Goal: Transaction & Acquisition: Subscribe to service/newsletter

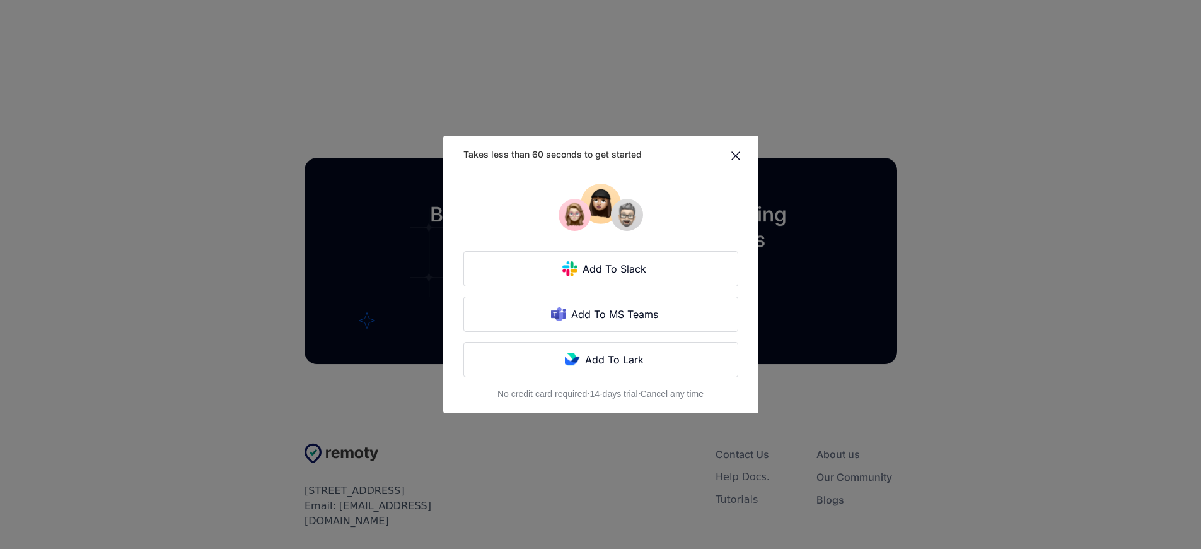
click at [269, 274] on div "Takes less than 60 seconds to get started Add To Slack Add To MS Teams Add To L…" at bounding box center [600, 274] width 1201 height 549
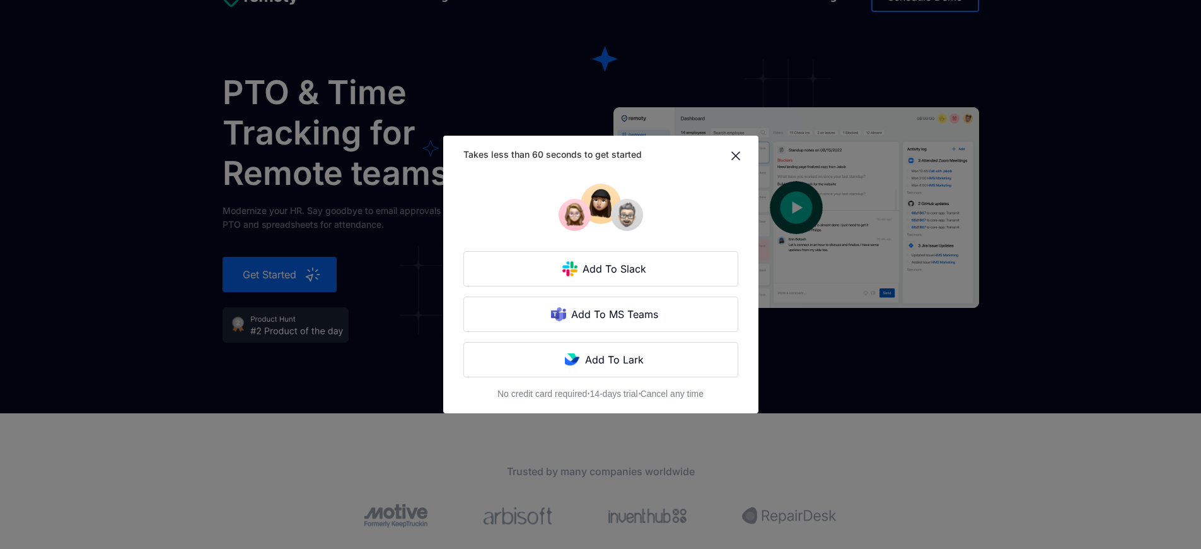
click at [269, 274] on div "Takes less than 60 seconds to get started Add To Slack Add To MS Teams Add To L…" at bounding box center [600, 274] width 1201 height 549
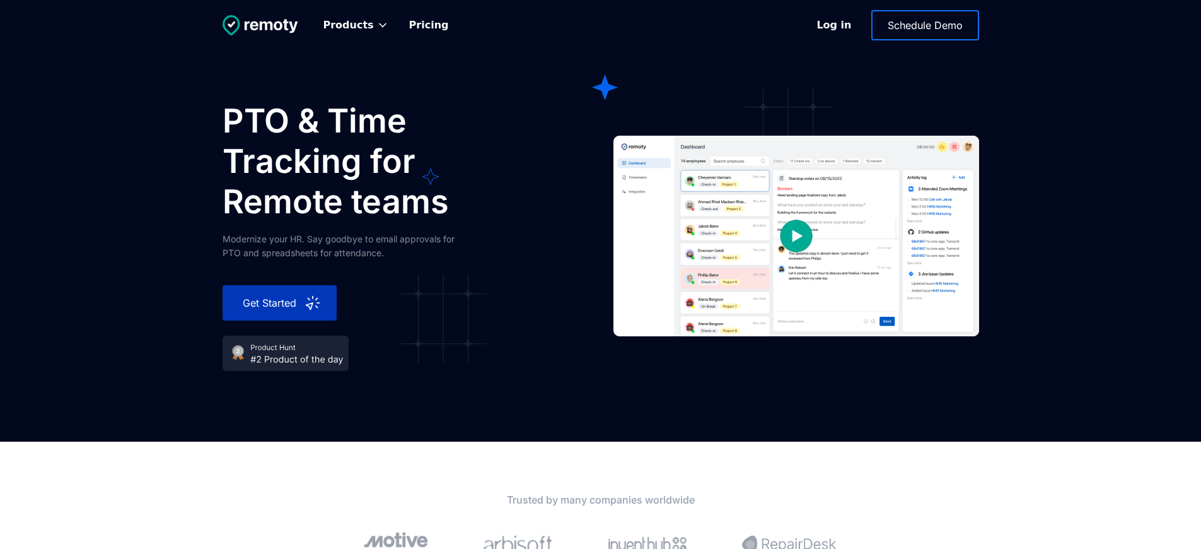
click at [269, 303] on div "Get Started" at bounding box center [271, 302] width 66 height 15
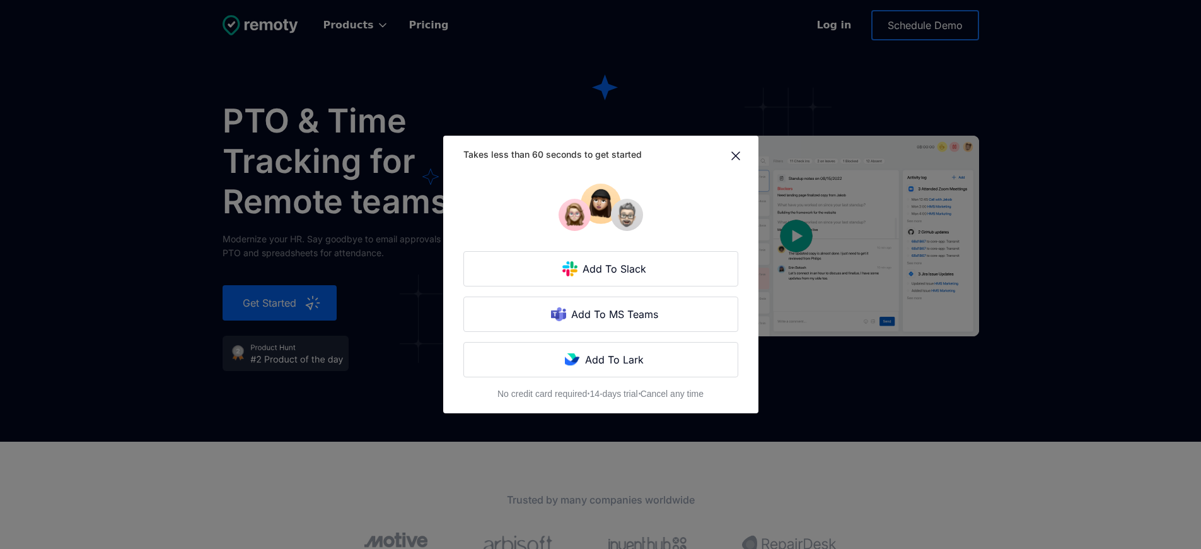
click at [269, 303] on div "Takes less than 60 seconds to get started Add To Slack Add To MS Teams Add To L…" at bounding box center [600, 274] width 1201 height 549
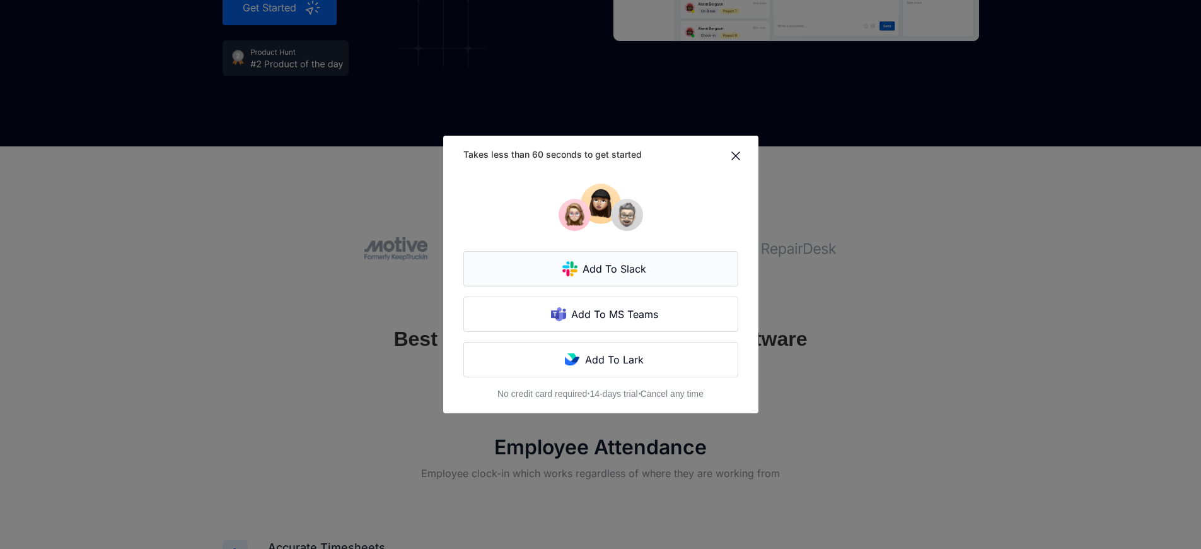
click at [593, 274] on div "Add To Slack" at bounding box center [616, 268] width 76 height 15
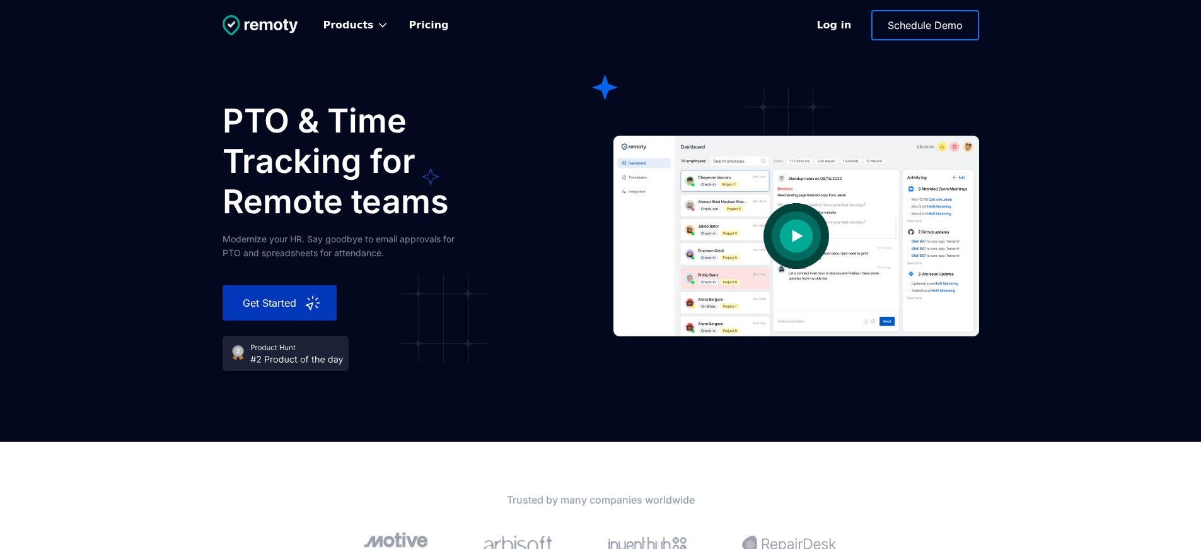
click at [269, 303] on div "Get Started" at bounding box center [271, 302] width 66 height 15
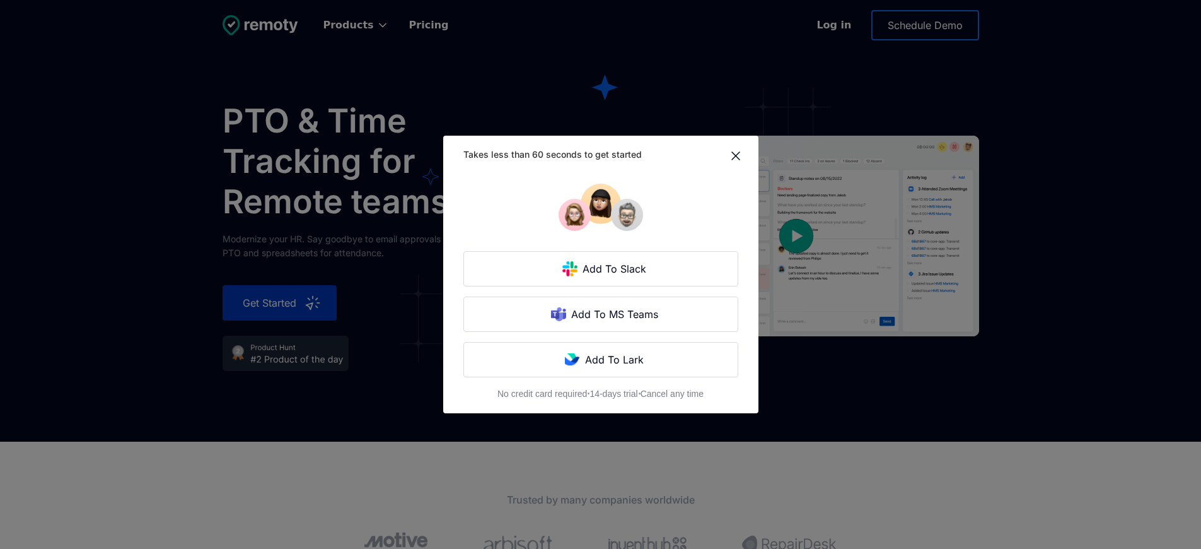
scroll to position [295, 0]
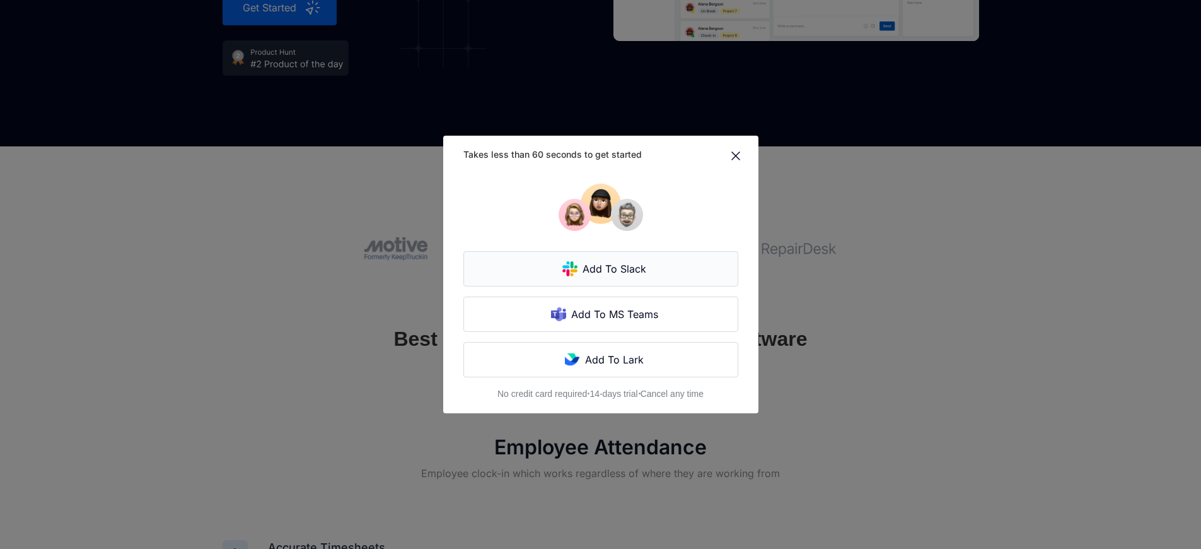
click at [593, 274] on div "Add To Slack" at bounding box center [616, 268] width 76 height 15
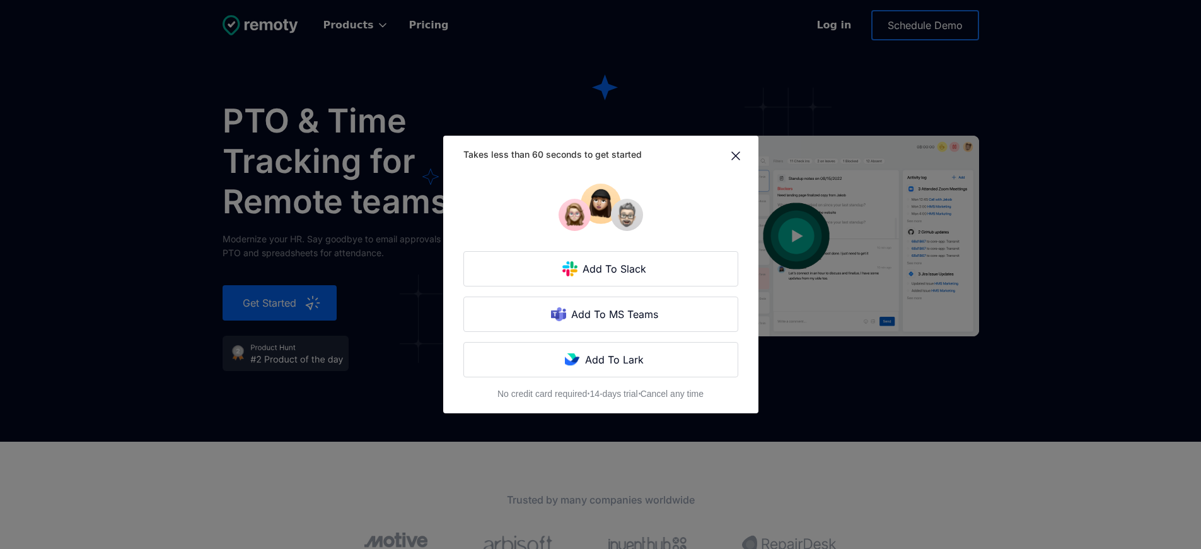
scroll to position [295, 0]
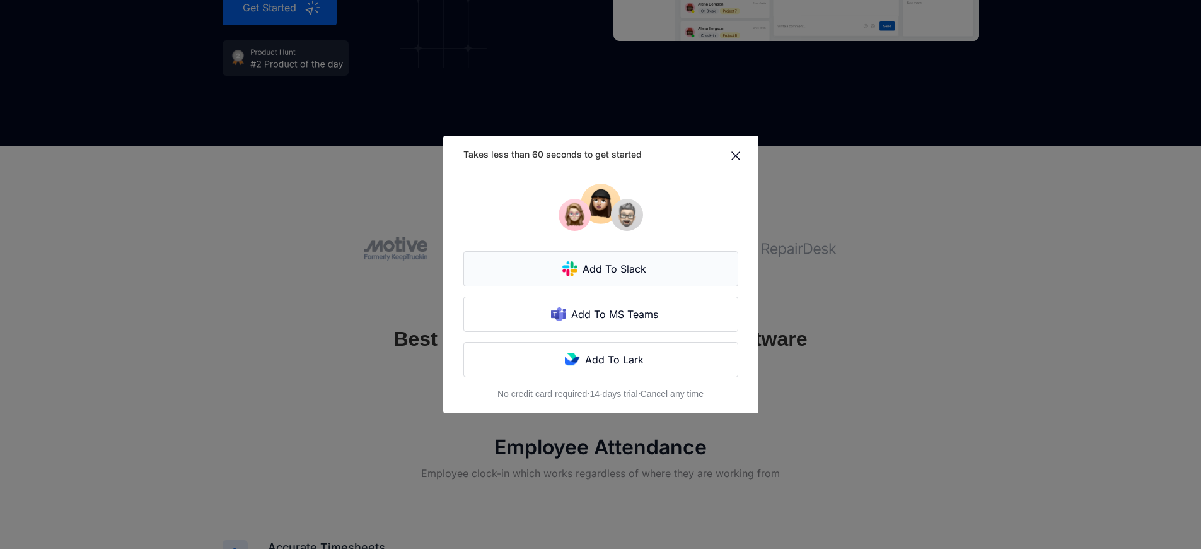
click at [593, 274] on div "Add To Slack" at bounding box center [616, 268] width 76 height 15
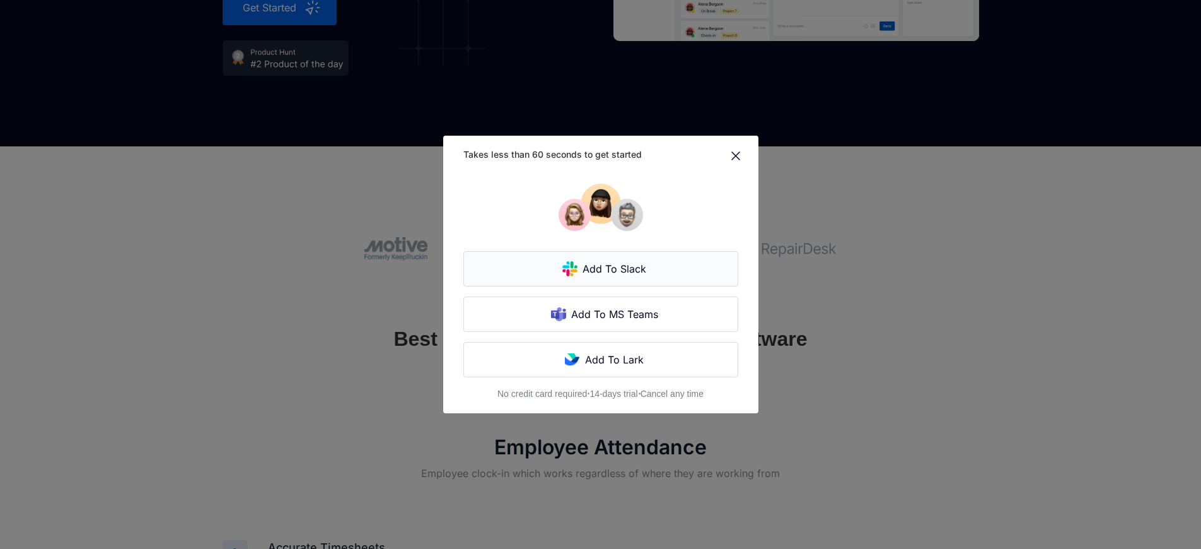
click at [593, 274] on div "Add To Slack" at bounding box center [616, 268] width 76 height 15
